Goal: Transaction & Acquisition: Purchase product/service

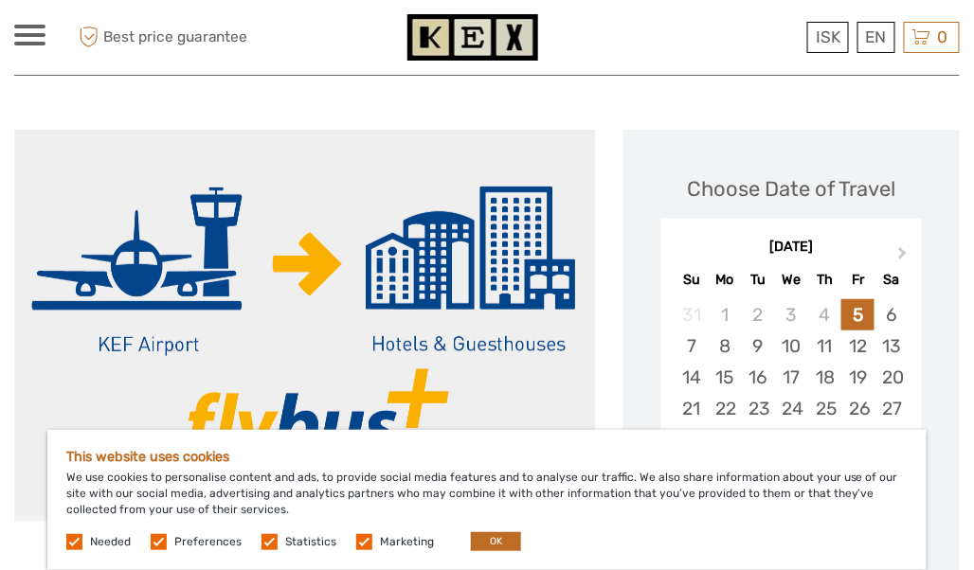
scroll to position [284, 0]
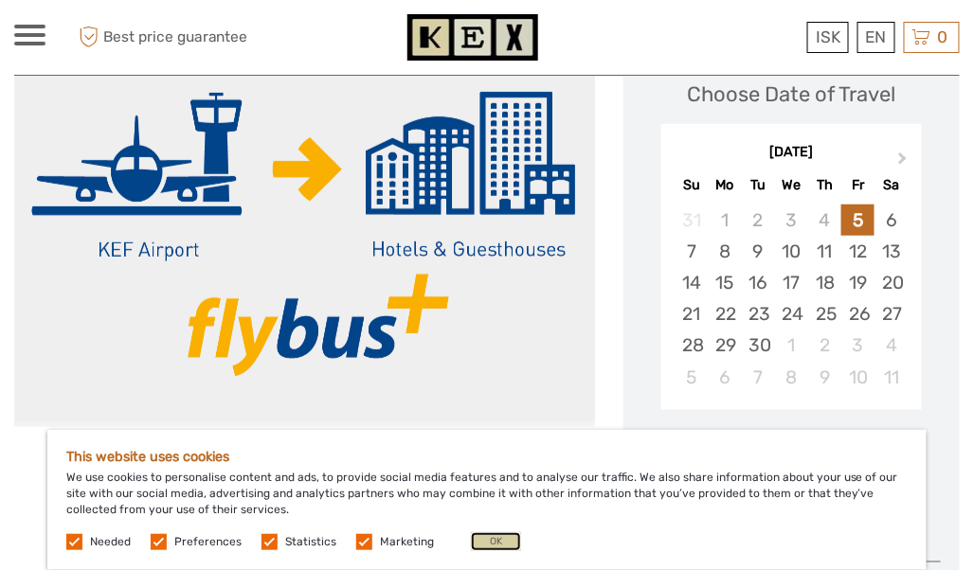
click at [495, 539] on button "OK" at bounding box center [496, 541] width 50 height 19
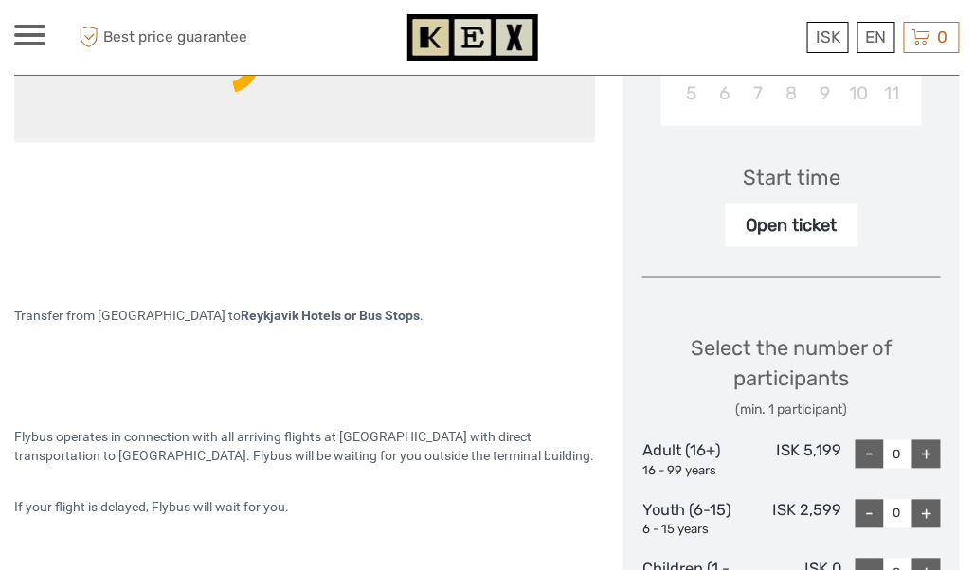
scroll to position [663, 0]
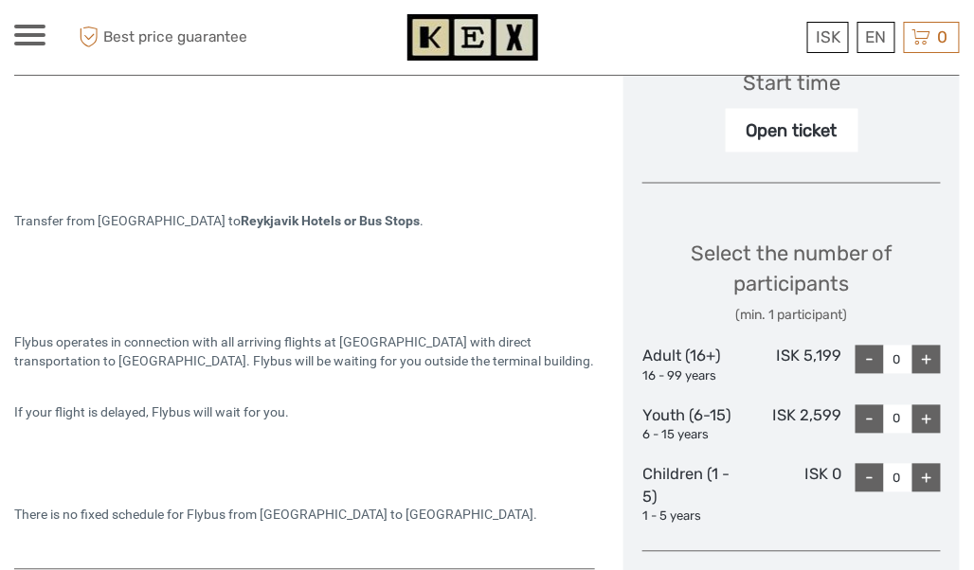
click at [925, 360] on div "+" at bounding box center [926, 360] width 28 height 28
type input "1"
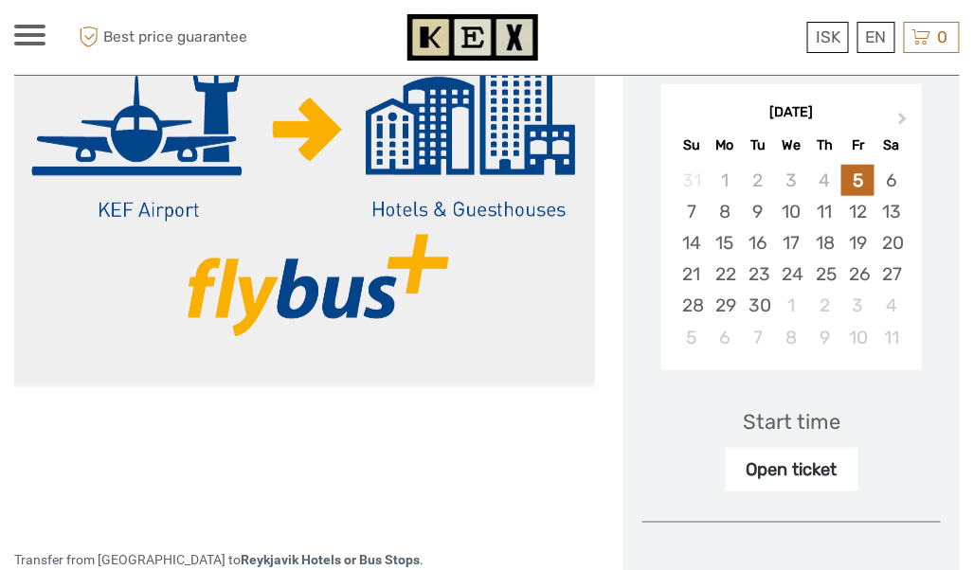
scroll to position [608, 0]
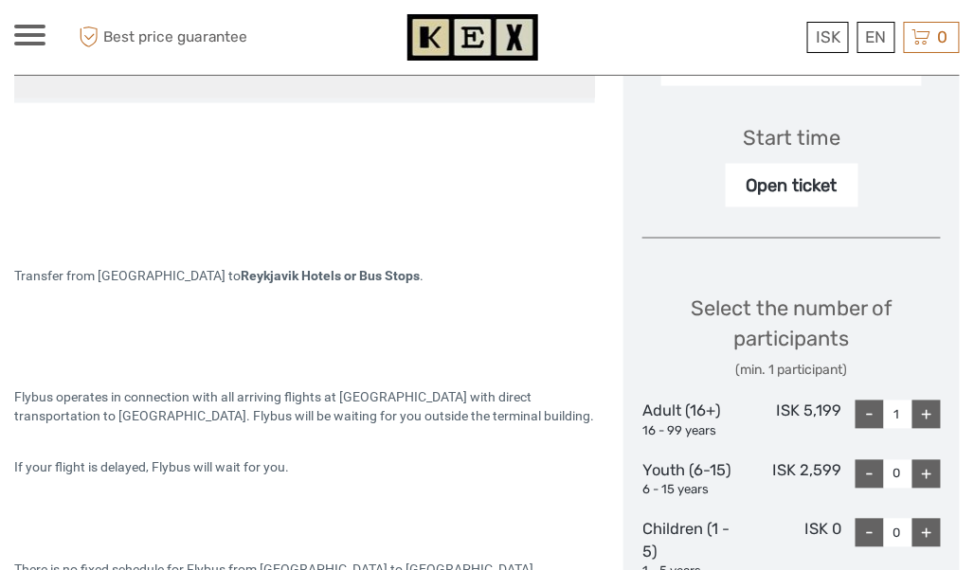
click at [782, 189] on div "Open ticket" at bounding box center [792, 186] width 133 height 44
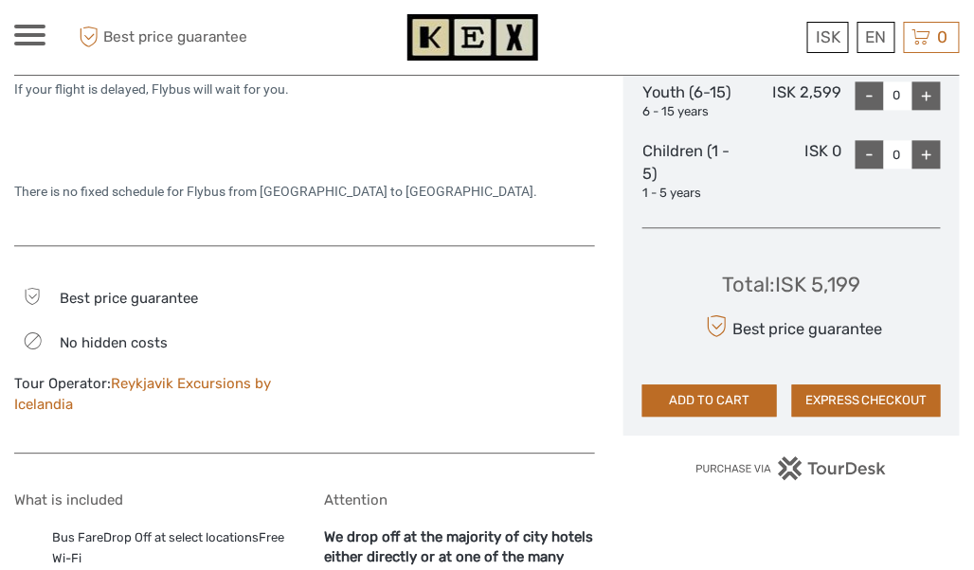
scroll to position [1082, 0]
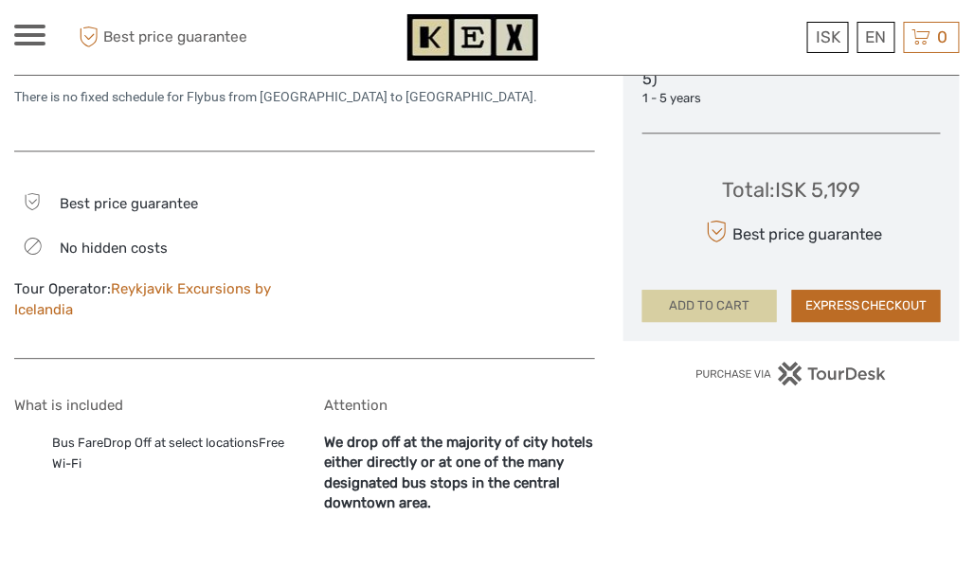
click at [718, 301] on button "ADD TO CART" at bounding box center [709, 306] width 135 height 32
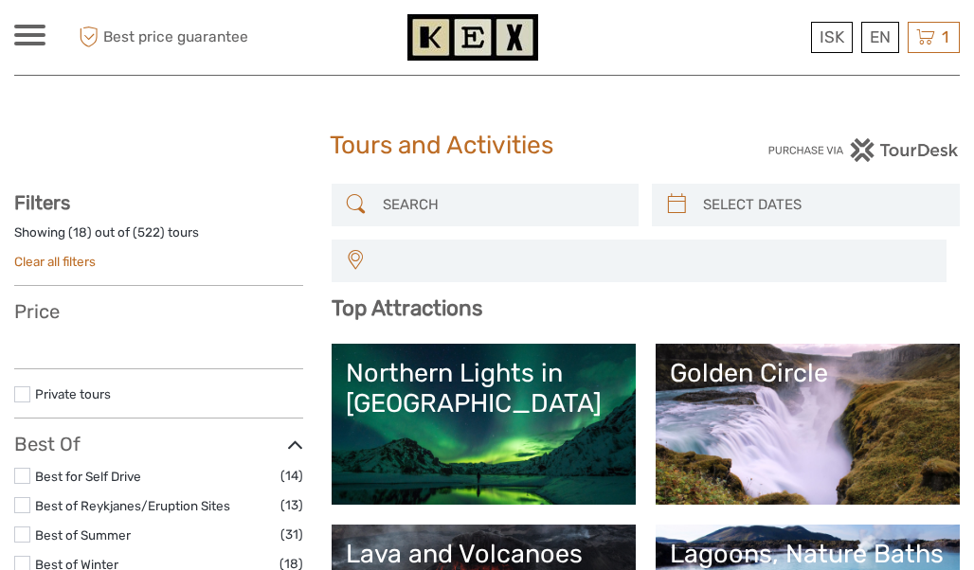
select select
